Goal: Transaction & Acquisition: Purchase product/service

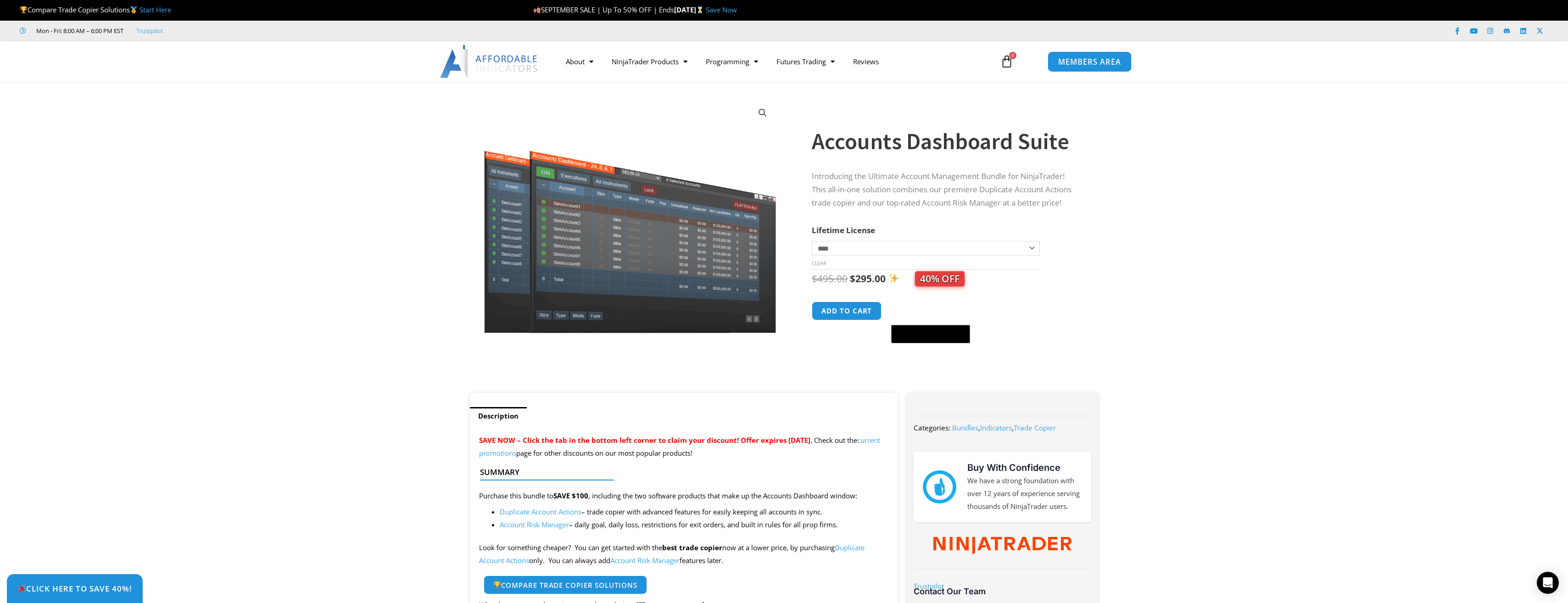
click at [1094, 61] on span "MEMBERS AREA" at bounding box center [1090, 61] width 63 height 8
click at [1085, 62] on span "MEMBERS AREA" at bounding box center [1090, 61] width 63 height 8
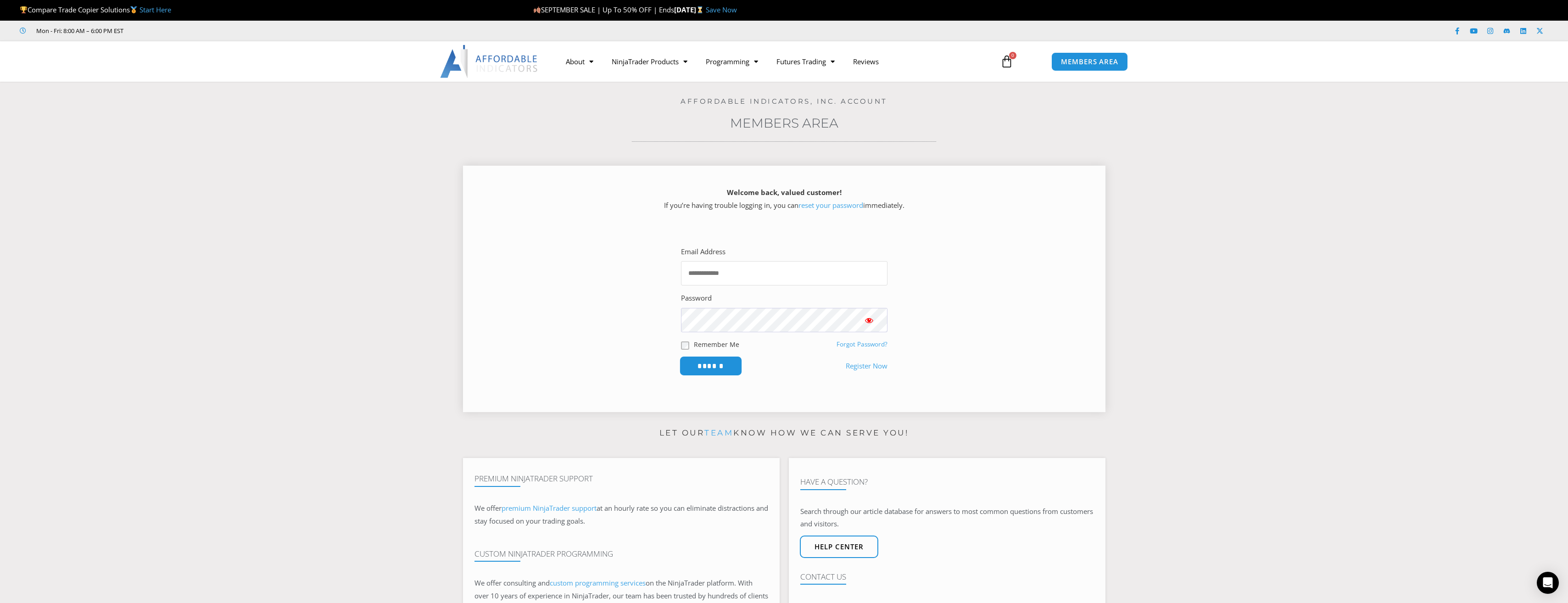
type input "**********"
click at [720, 364] on input "******" at bounding box center [711, 366] width 63 height 20
click at [716, 367] on input "******" at bounding box center [711, 366] width 63 height 20
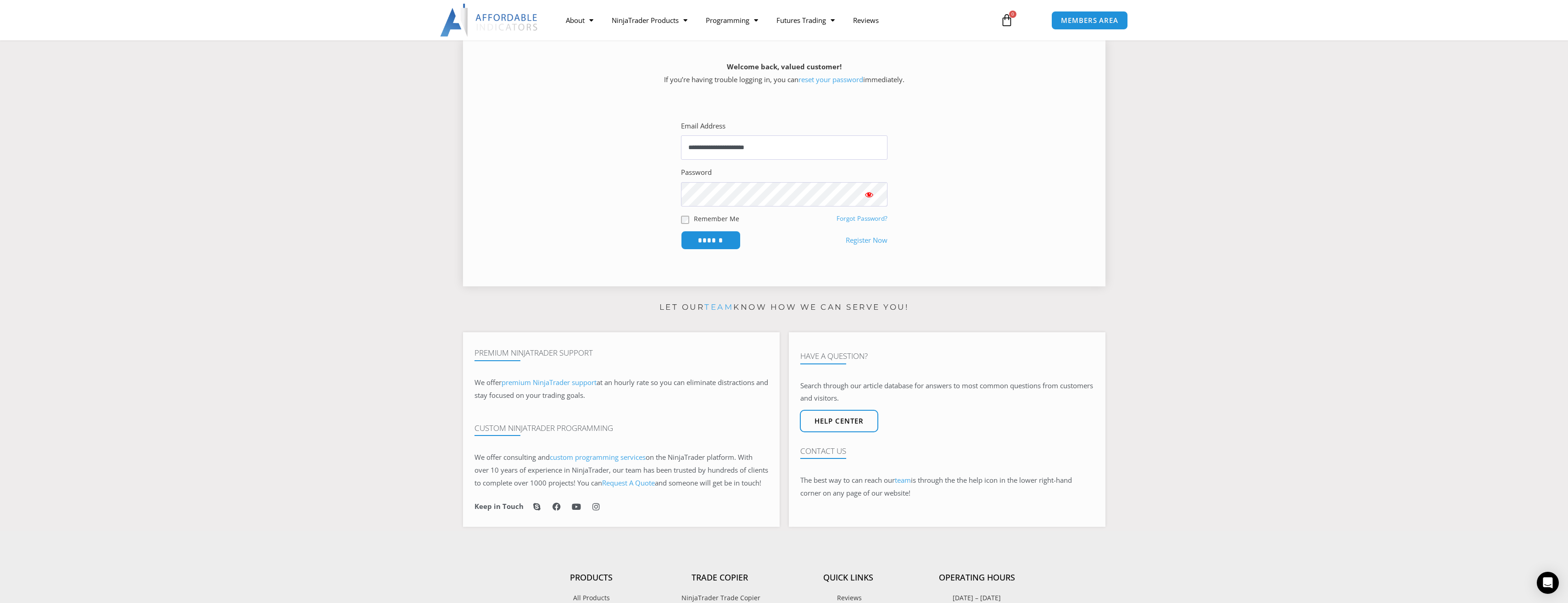
scroll to position [184, 0]
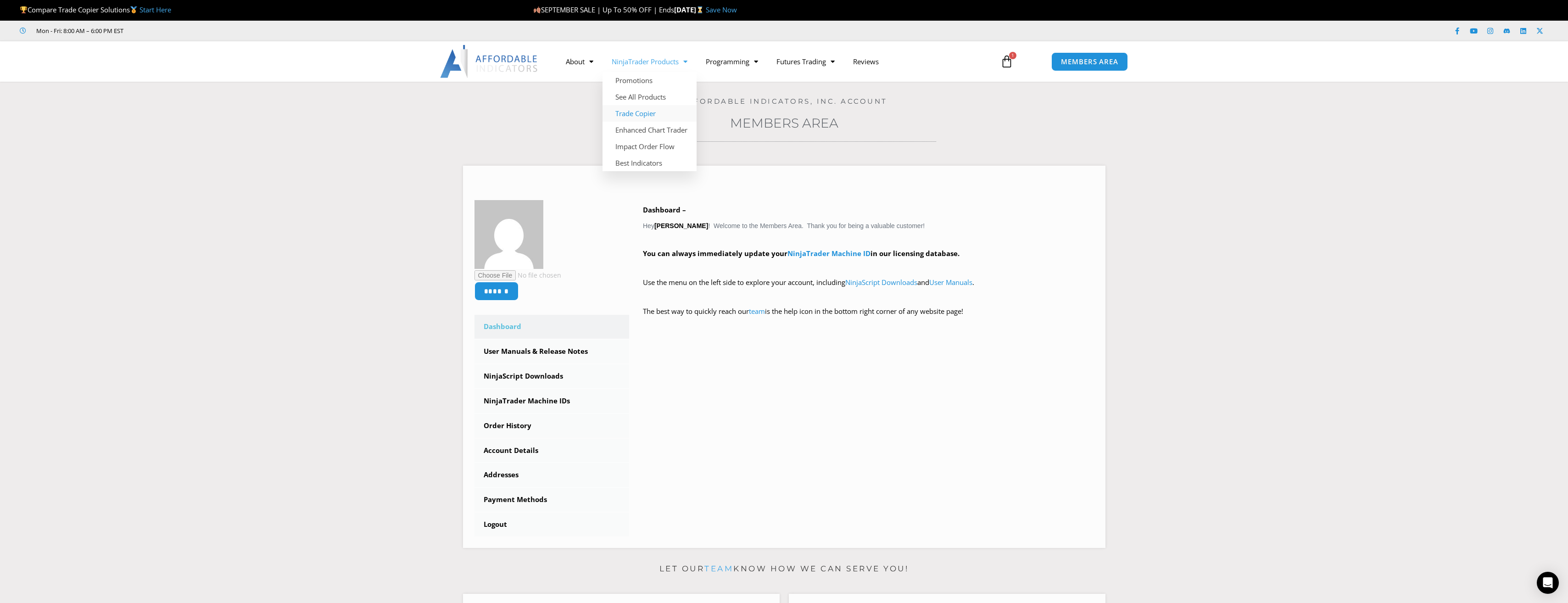
click at [647, 114] on link "Trade Copier" at bounding box center [650, 113] width 94 height 16
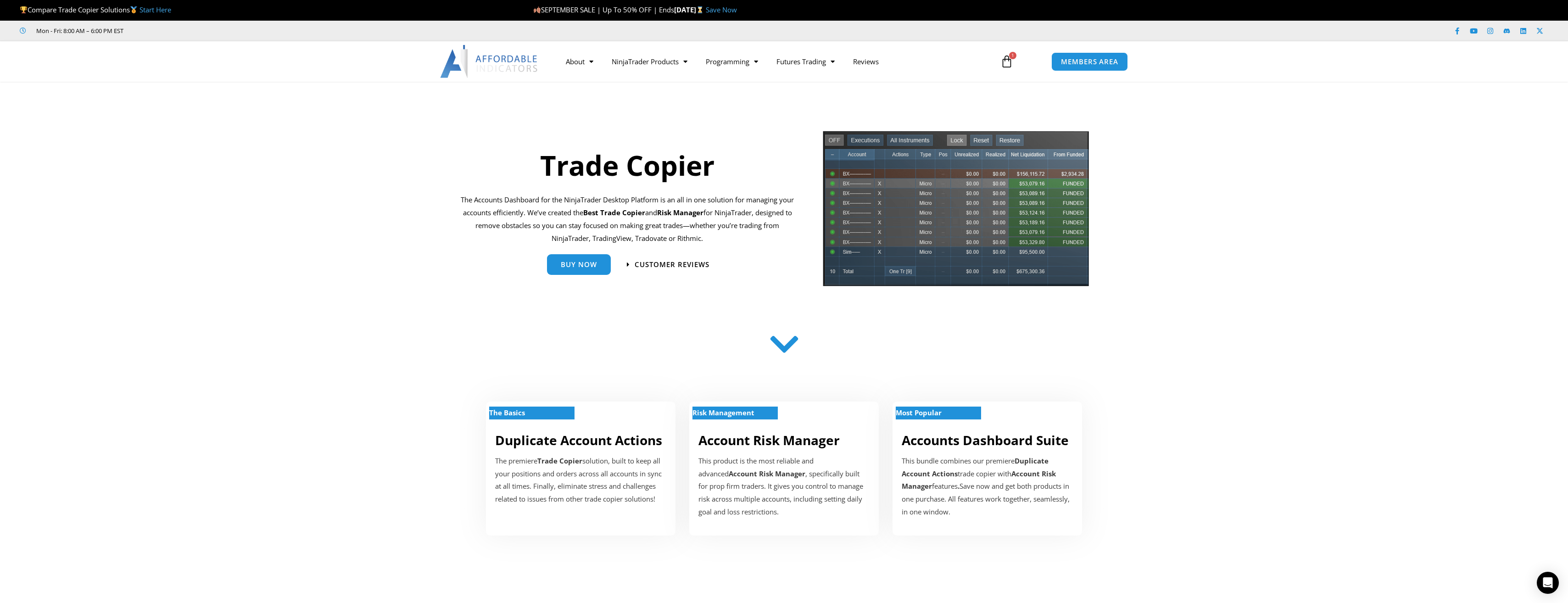
click at [1011, 63] on icon at bounding box center [1006, 61] width 12 height 12
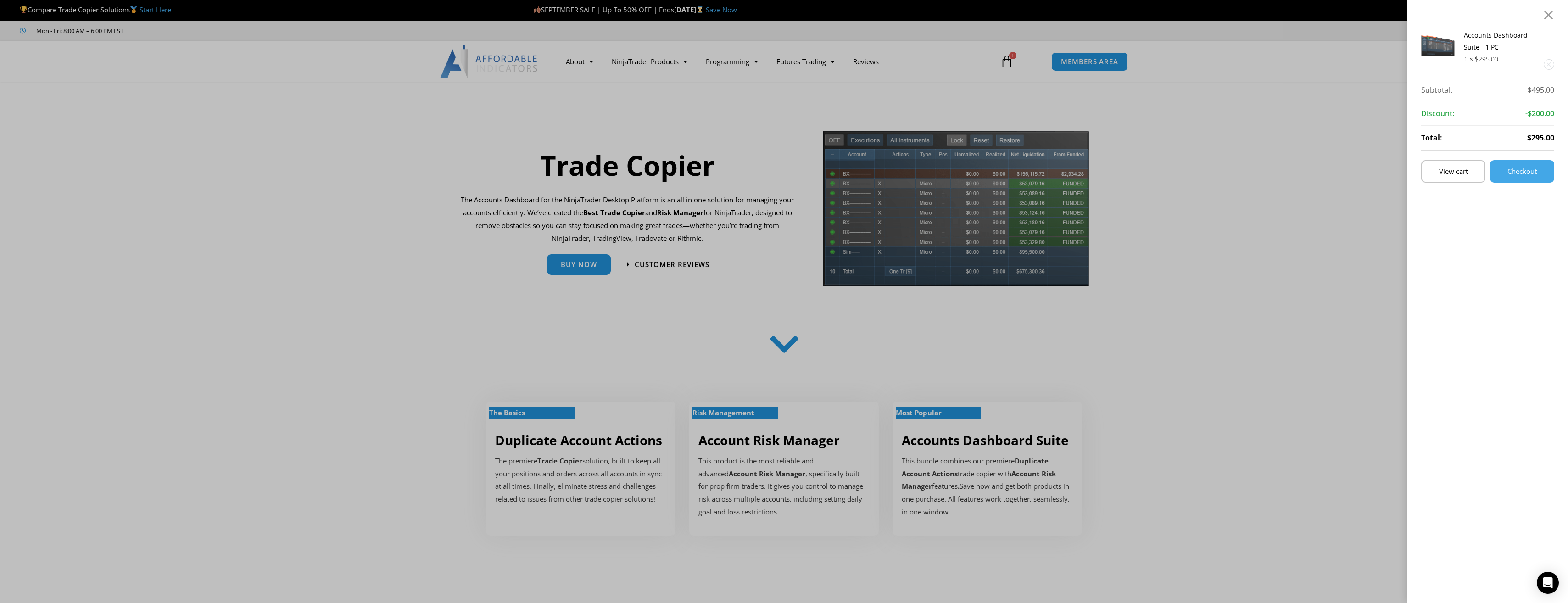
click at [1554, 66] on link "Remove this item" at bounding box center [1549, 64] width 10 height 10
click at [1555, 10] on div at bounding box center [1549, 15] width 11 height 11
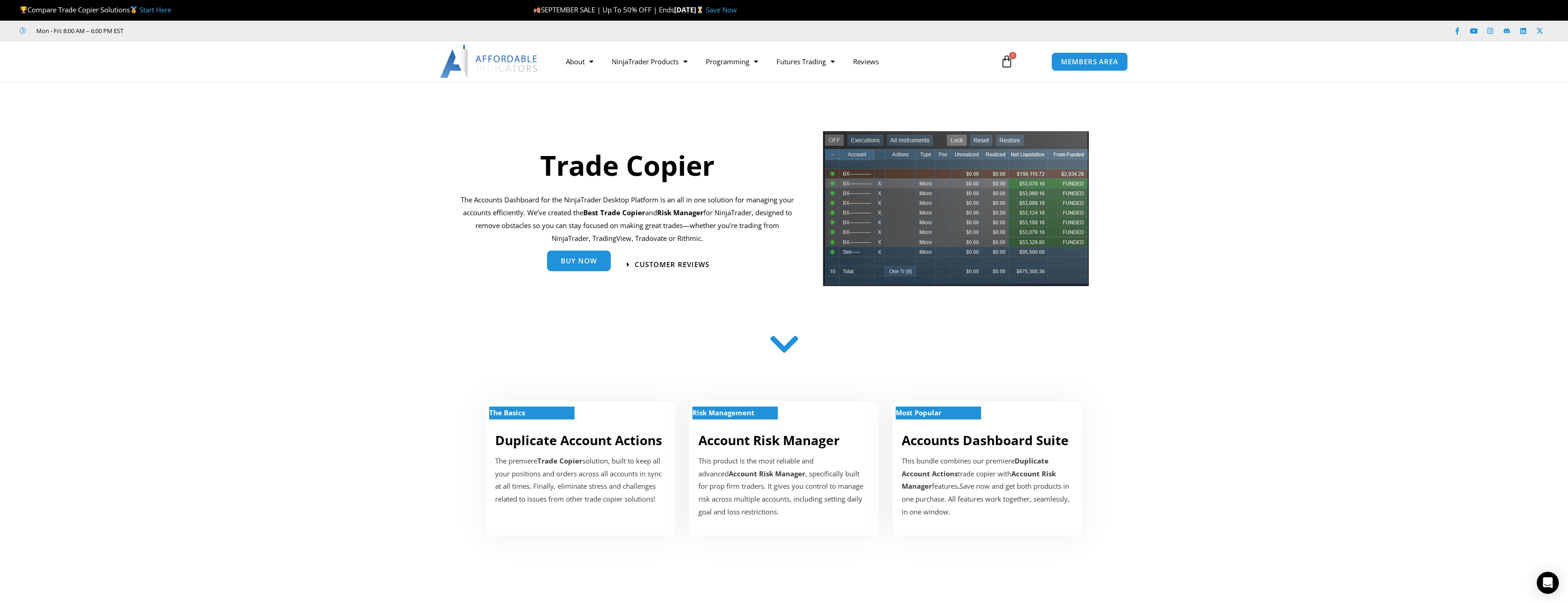
click at [580, 262] on span "Buy Now" at bounding box center [579, 260] width 36 height 7
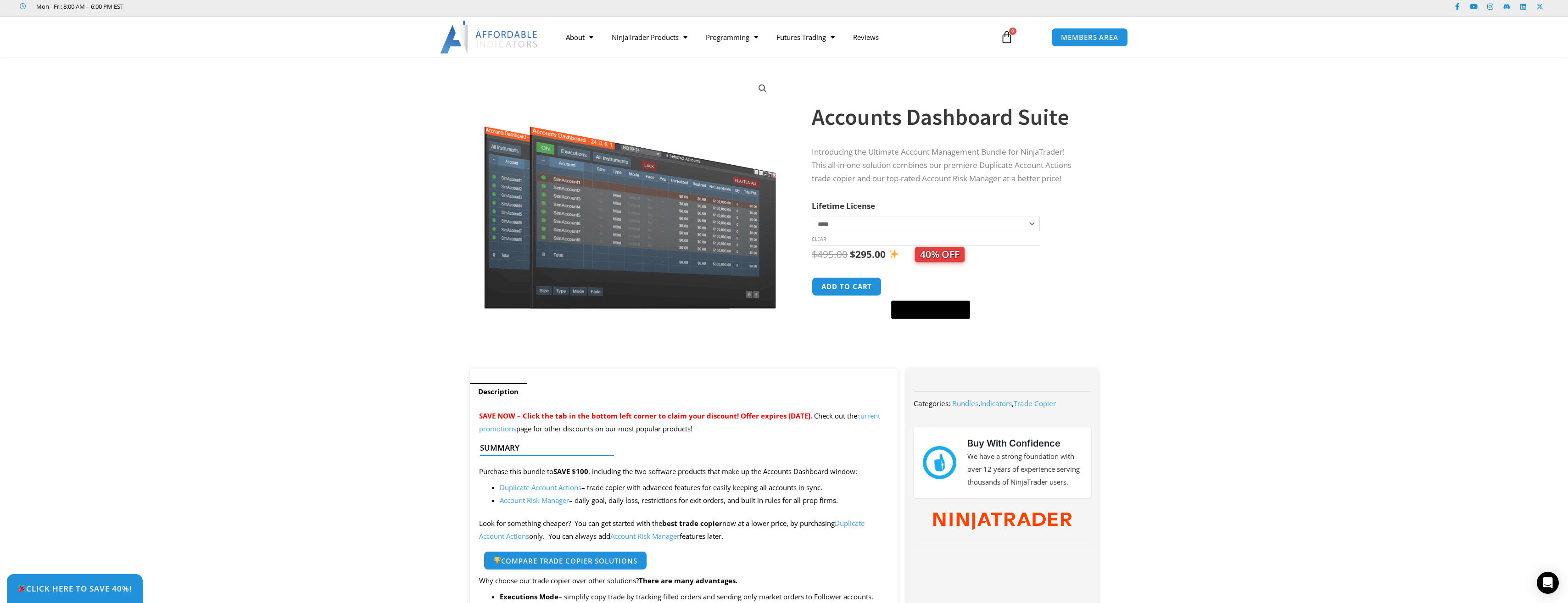
scroll to position [46, 0]
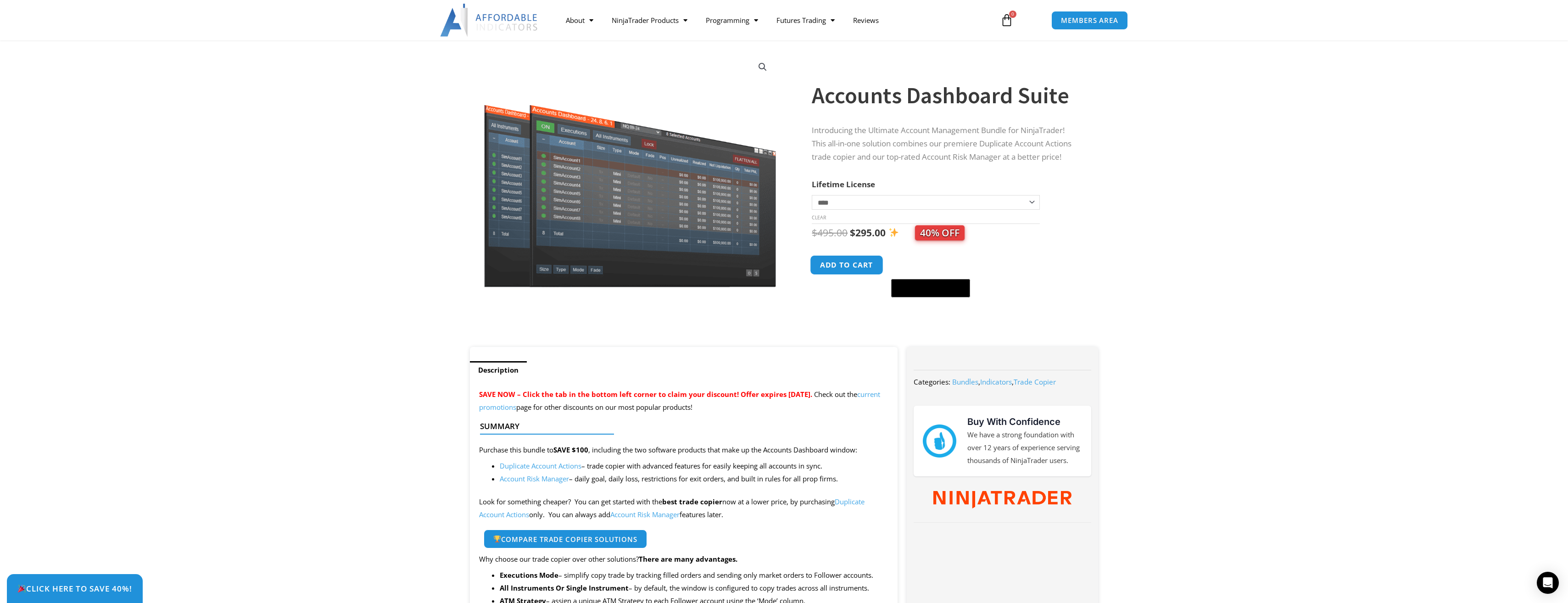
click at [850, 260] on button "Add to cart" at bounding box center [847, 265] width 74 height 20
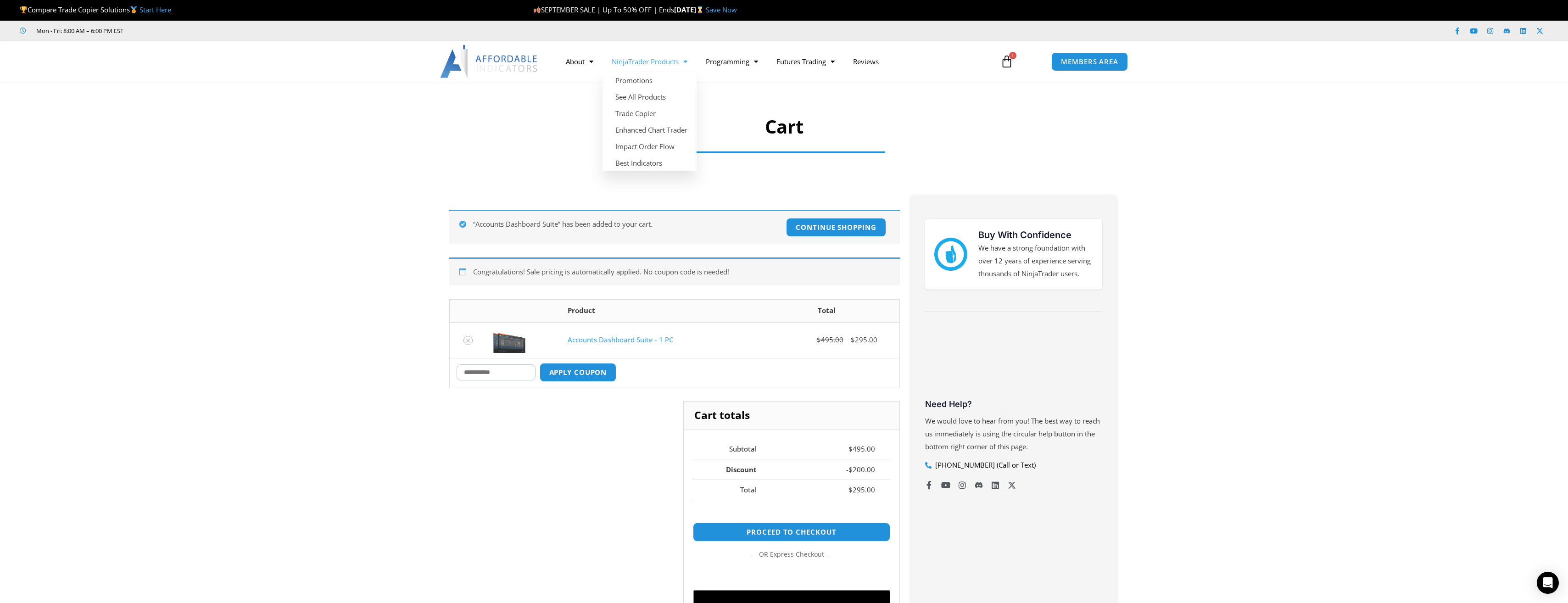
click at [637, 66] on link "NinjaTrader Products" at bounding box center [650, 61] width 94 height 21
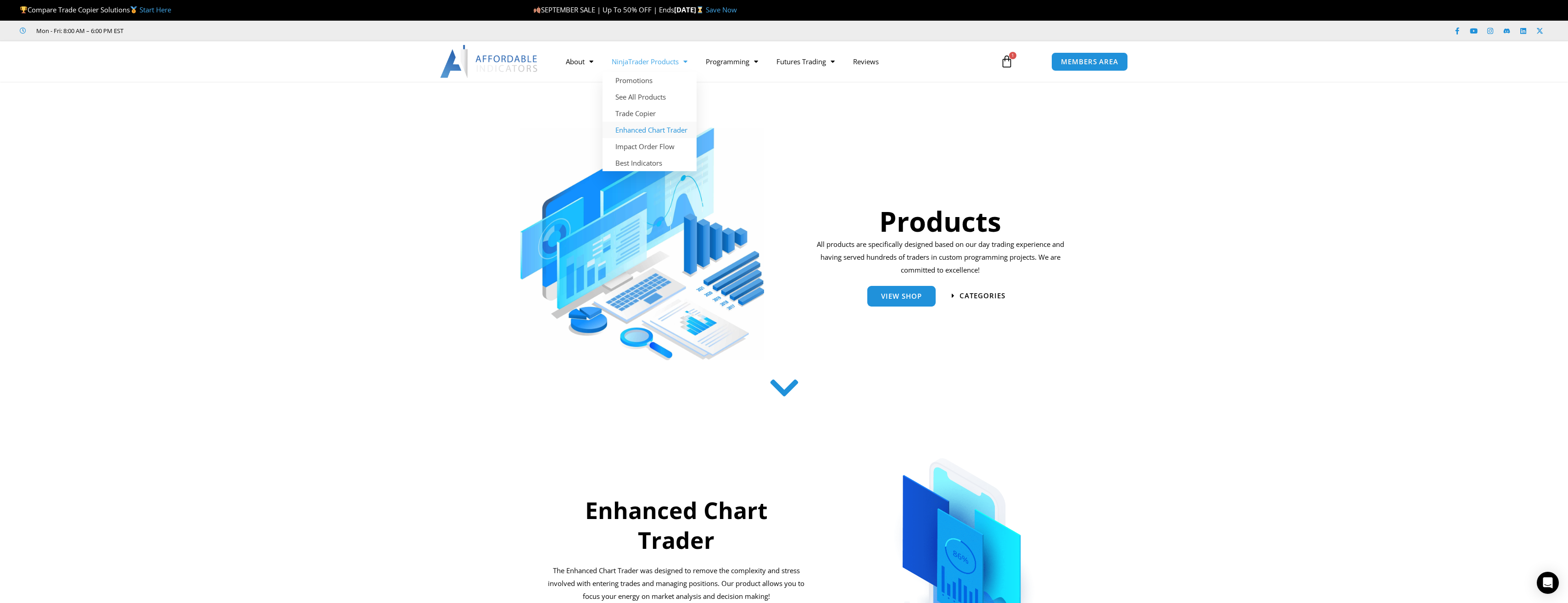
click at [659, 134] on link "Enhanced Chart Trader" at bounding box center [650, 129] width 94 height 16
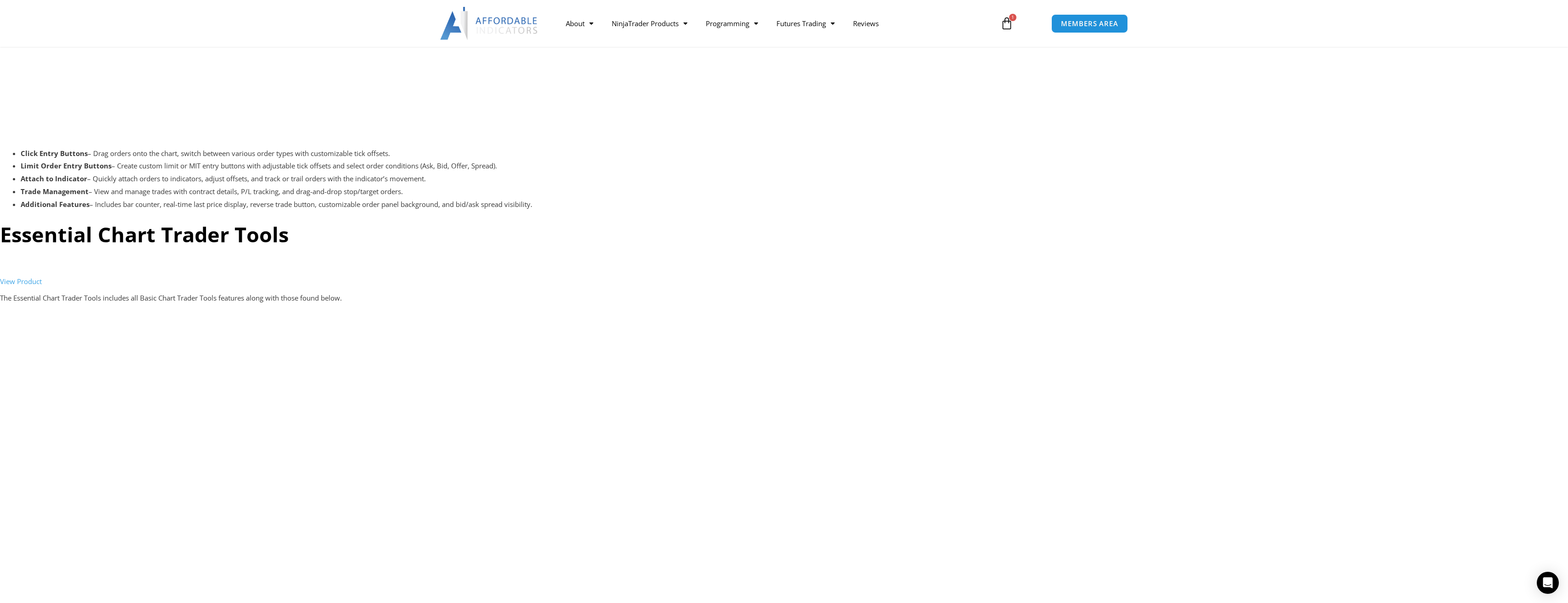
scroll to position [1837, 0]
